Goal: Check status: Check status

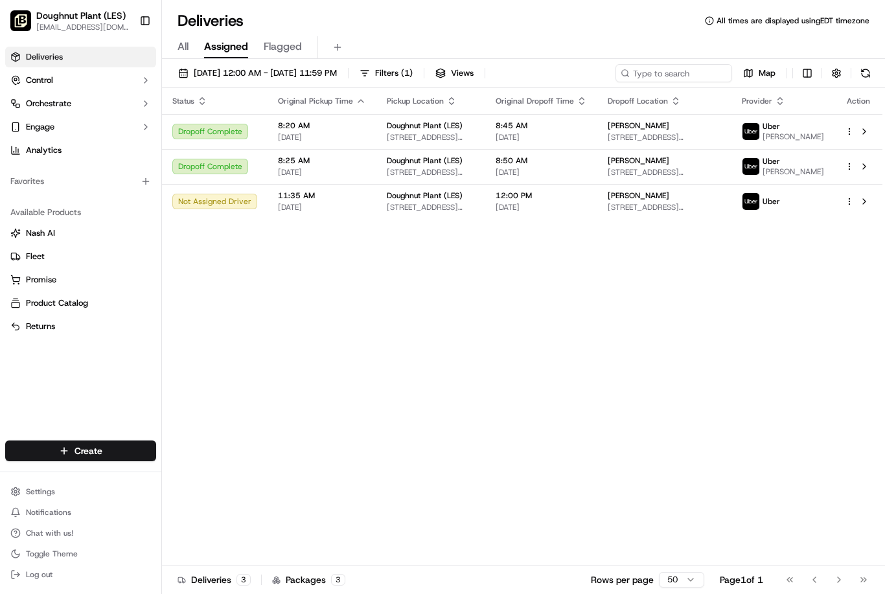
click at [38, 1] on div "Doughnut Plant (LES) les@doughnutplant.com Toggle Sidebar" at bounding box center [80, 20] width 161 height 41
